Goal: Task Accomplishment & Management: Use online tool/utility

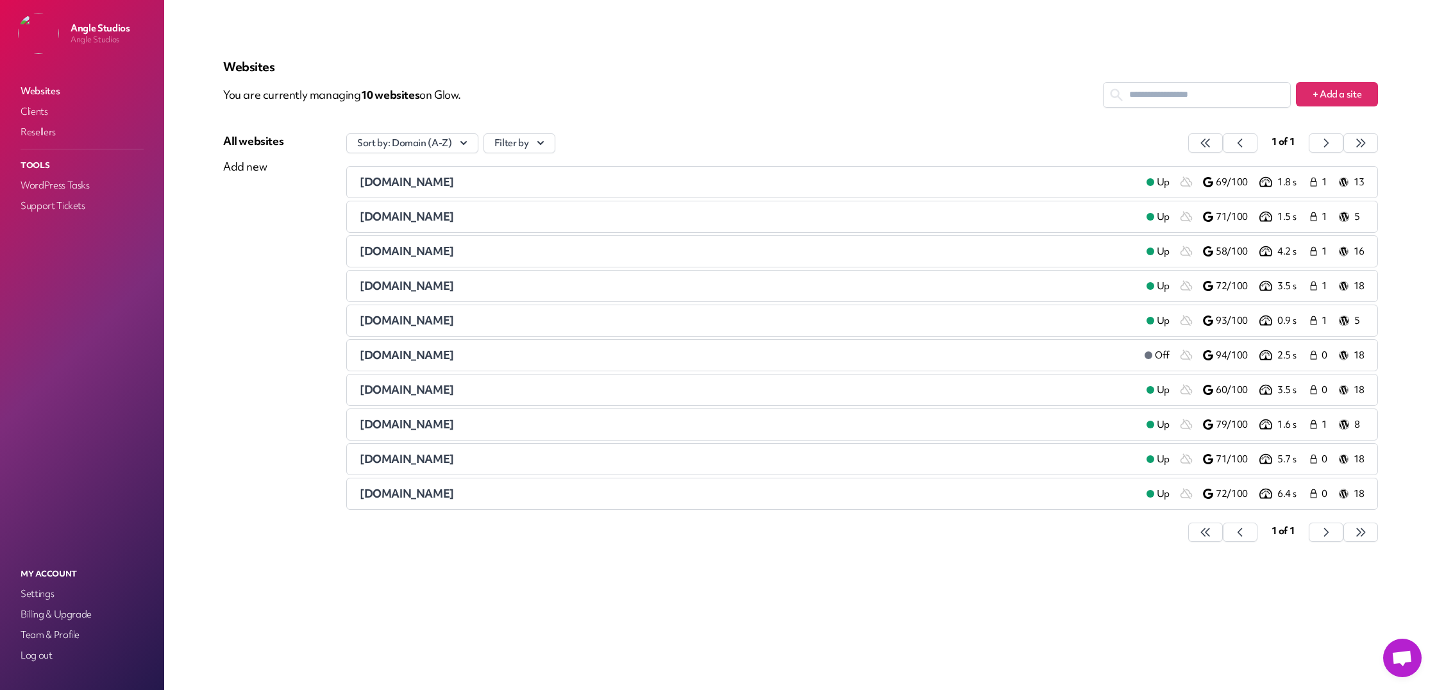
click at [501, 415] on li "[DOMAIN_NAME] Up 79/100 1.6 s 1 8" at bounding box center [862, 424] width 1032 height 32
click at [439, 437] on li "[DOMAIN_NAME] Up 79/100 1.6 s 1 8" at bounding box center [862, 424] width 1032 height 32
click at [431, 423] on span "[DOMAIN_NAME]" at bounding box center [407, 424] width 94 height 15
click at [419, 433] on li "[DOMAIN_NAME] Up 79/100 1.6 s 1 10" at bounding box center [862, 424] width 1032 height 32
click at [420, 426] on span "[DOMAIN_NAME]" at bounding box center [407, 424] width 94 height 15
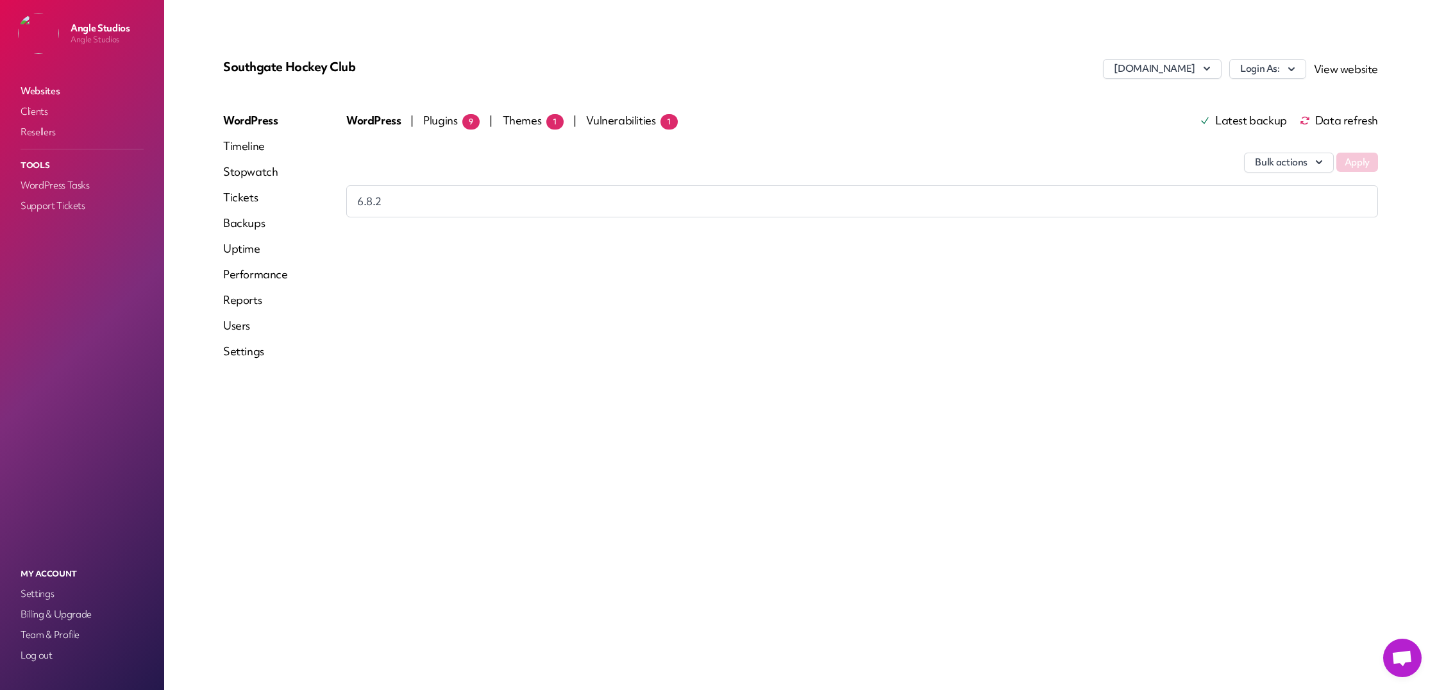
click at [446, 124] on span "Plugins 9" at bounding box center [451, 120] width 56 height 15
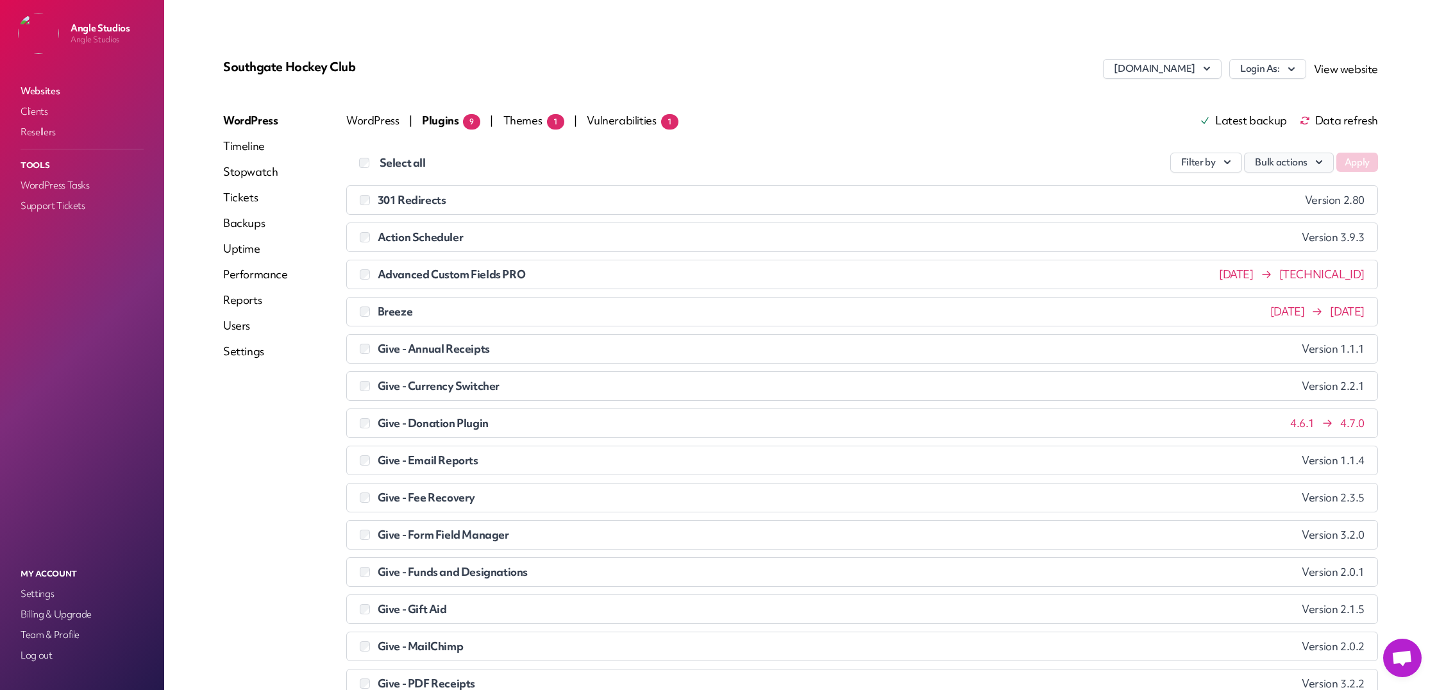
click at [1274, 160] on button "Bulk actions" at bounding box center [1289, 163] width 90 height 20
click at [1252, 194] on link "Update" at bounding box center [1262, 193] width 142 height 24
click at [1350, 163] on button "Apply" at bounding box center [1357, 162] width 42 height 19
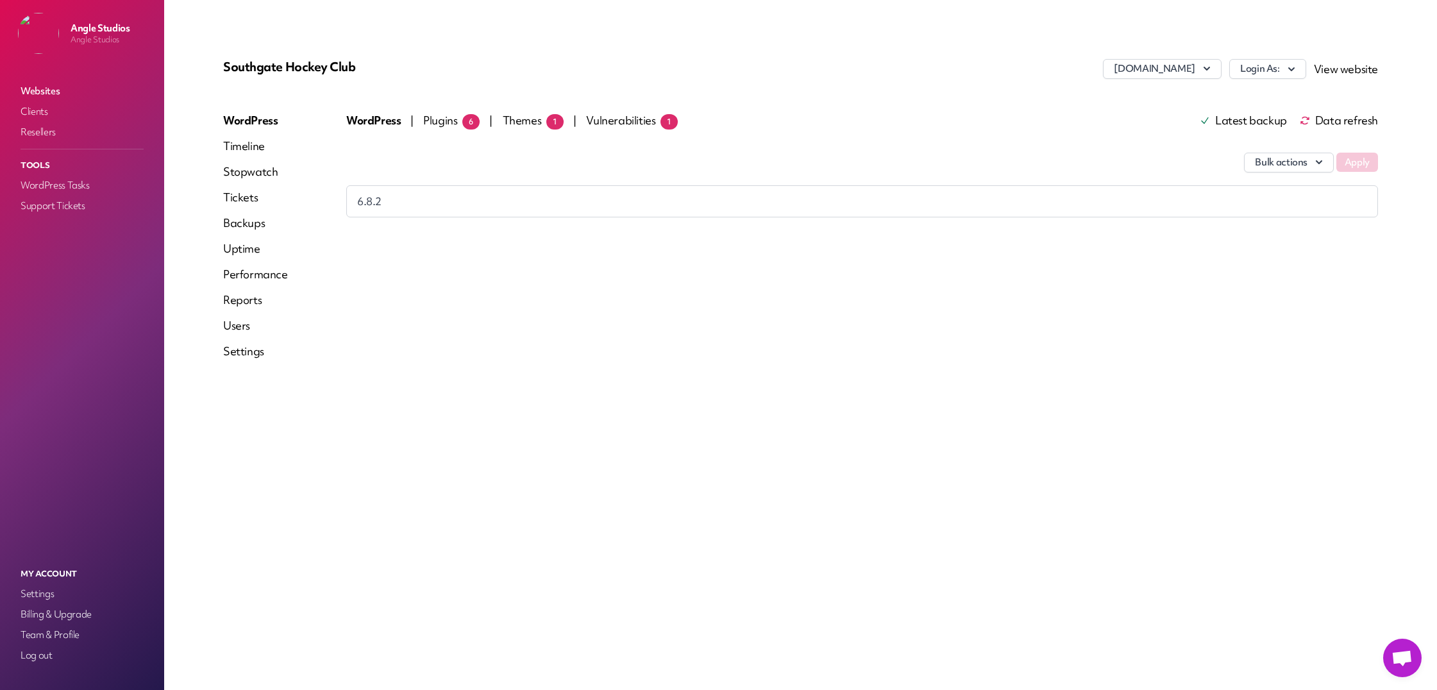
click at [448, 116] on span "Plugins 6" at bounding box center [451, 120] width 56 height 15
